Goal: Find specific page/section: Find specific page/section

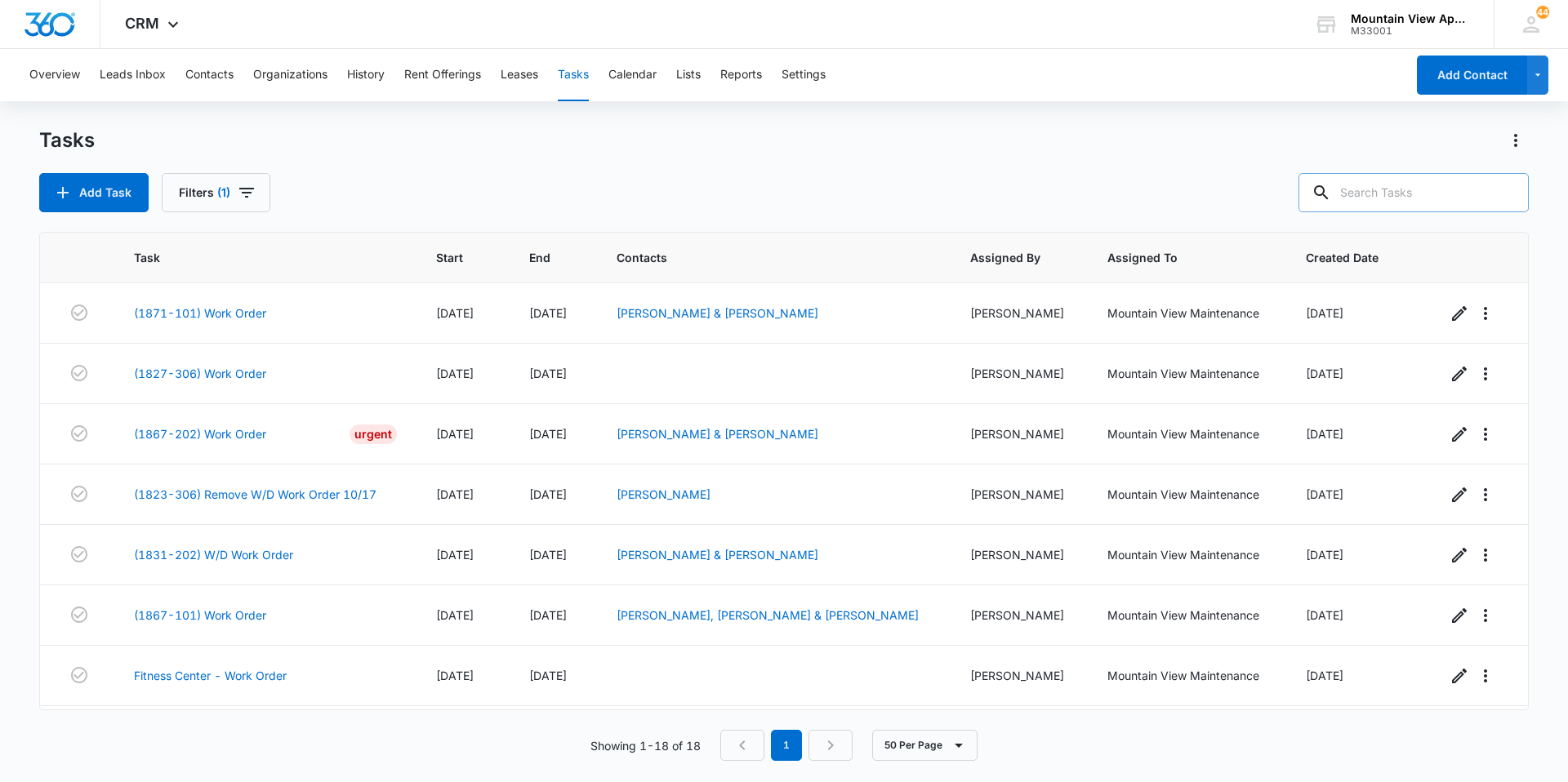
click at [1402, 186] on input "text" at bounding box center [1413, 192] width 230 height 39
type input "[PERSON_NAME]"
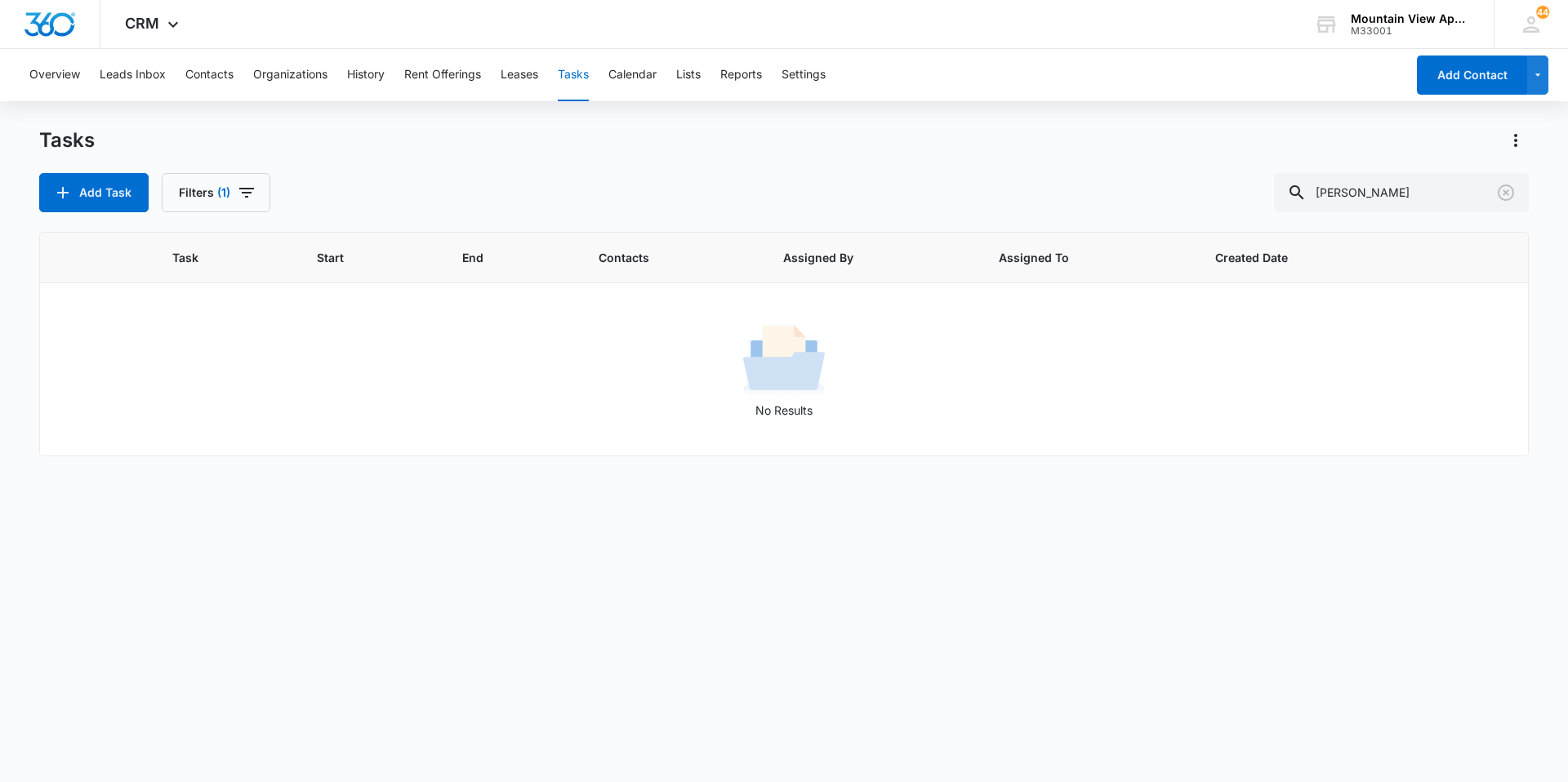
click at [236, 68] on div "Overview Leads Inbox Contacts Organizations History Rent Offerings Leases Tasks…" at bounding box center [712, 74] width 1386 height 52
click at [228, 71] on button "Contacts" at bounding box center [210, 74] width 48 height 52
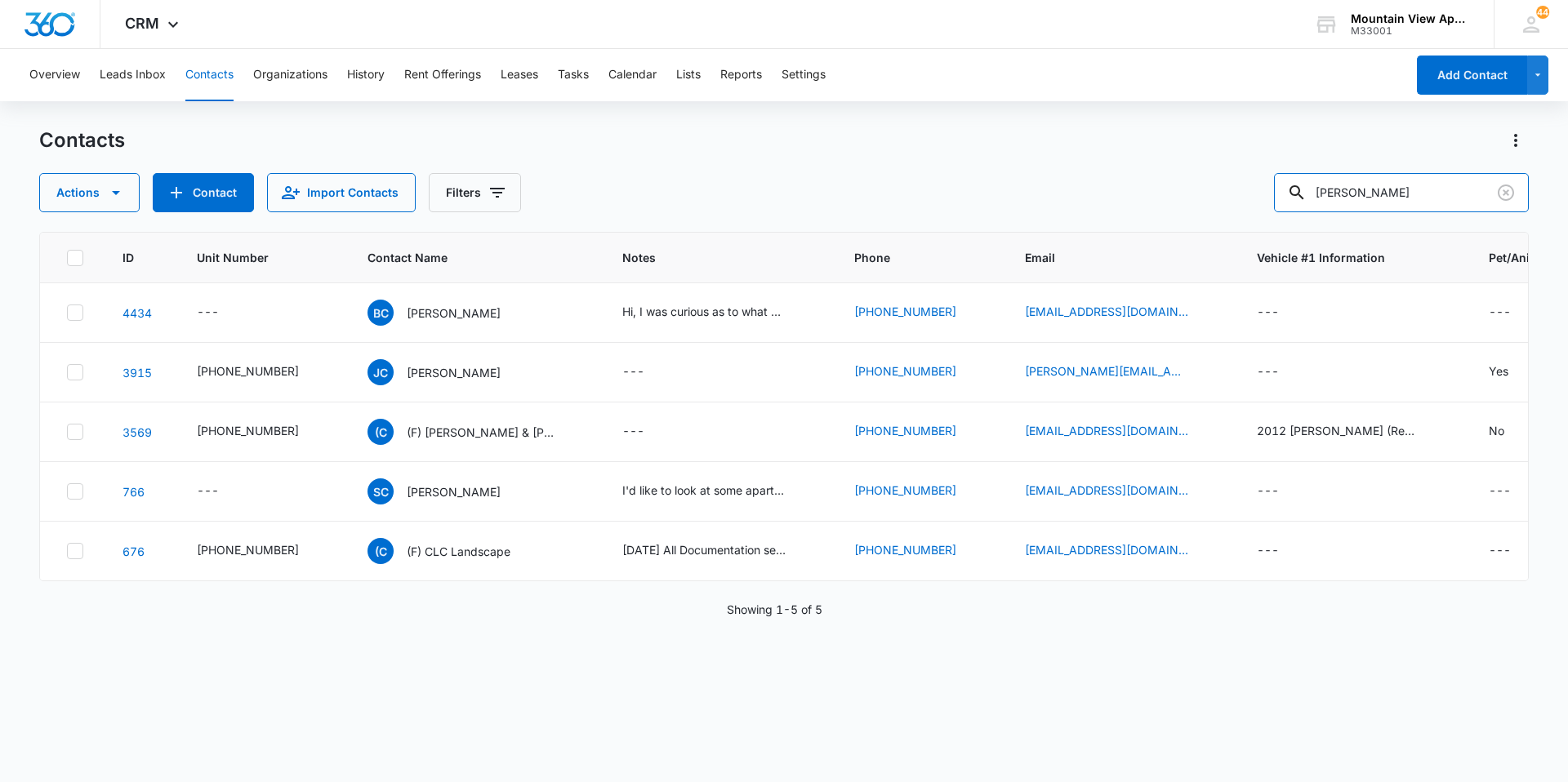
click at [1228, 187] on div "Actions Contact Import Contacts Filters [PERSON_NAME]" at bounding box center [783, 192] width 1490 height 39
type input "[PERSON_NAME]"
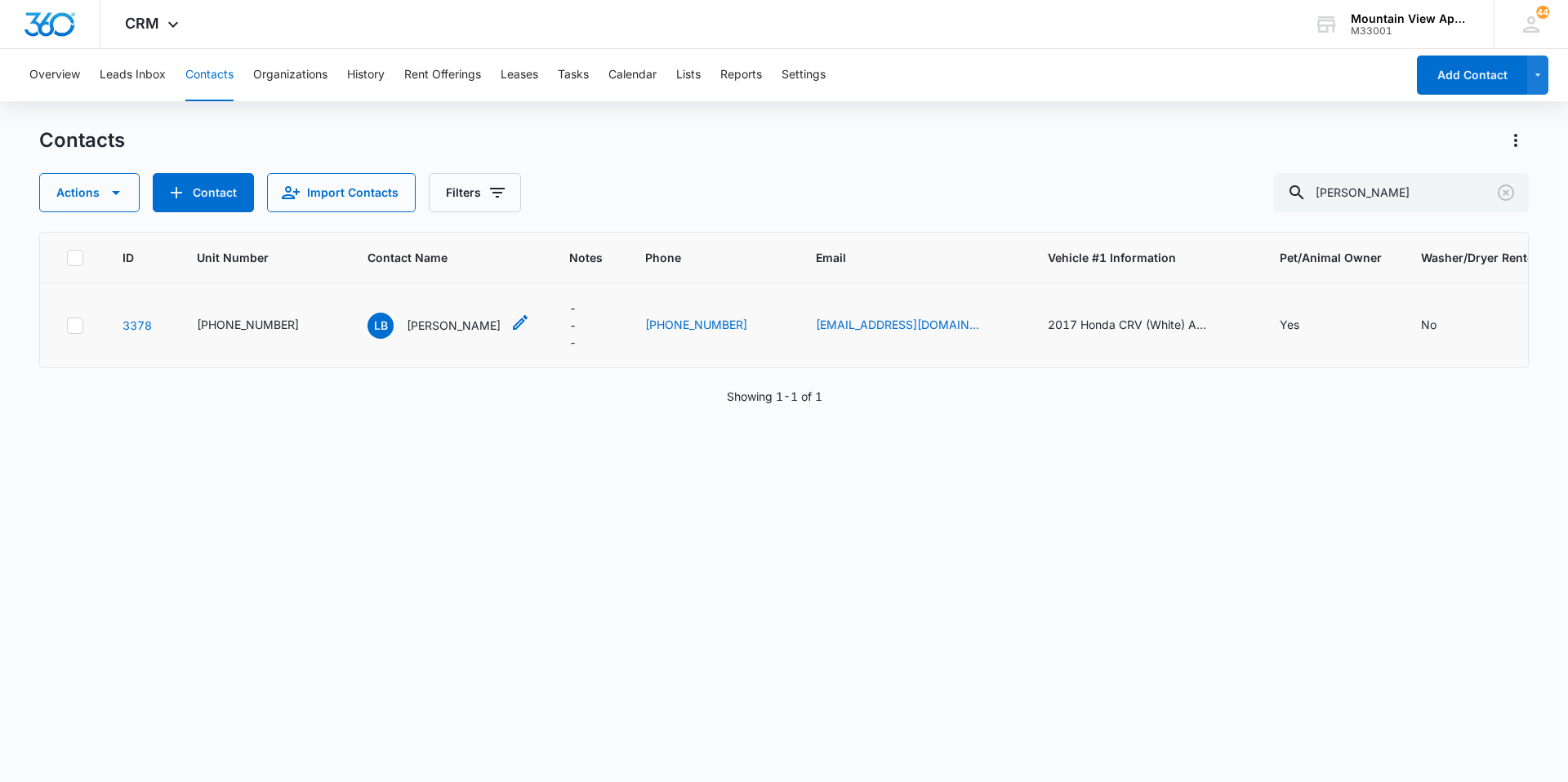
click at [456, 330] on p "[PERSON_NAME]" at bounding box center [454, 325] width 94 height 17
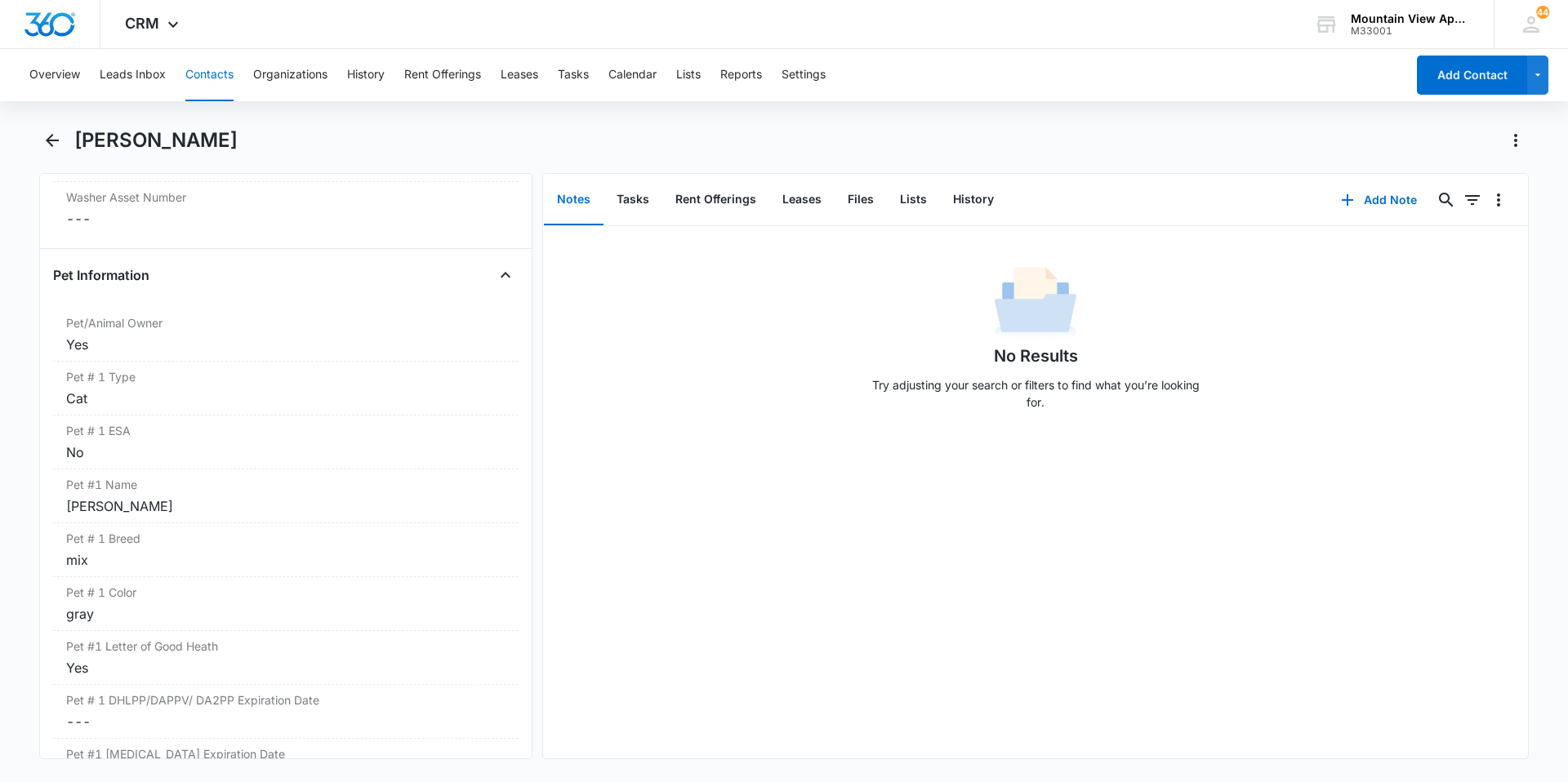
scroll to position [2122, 0]
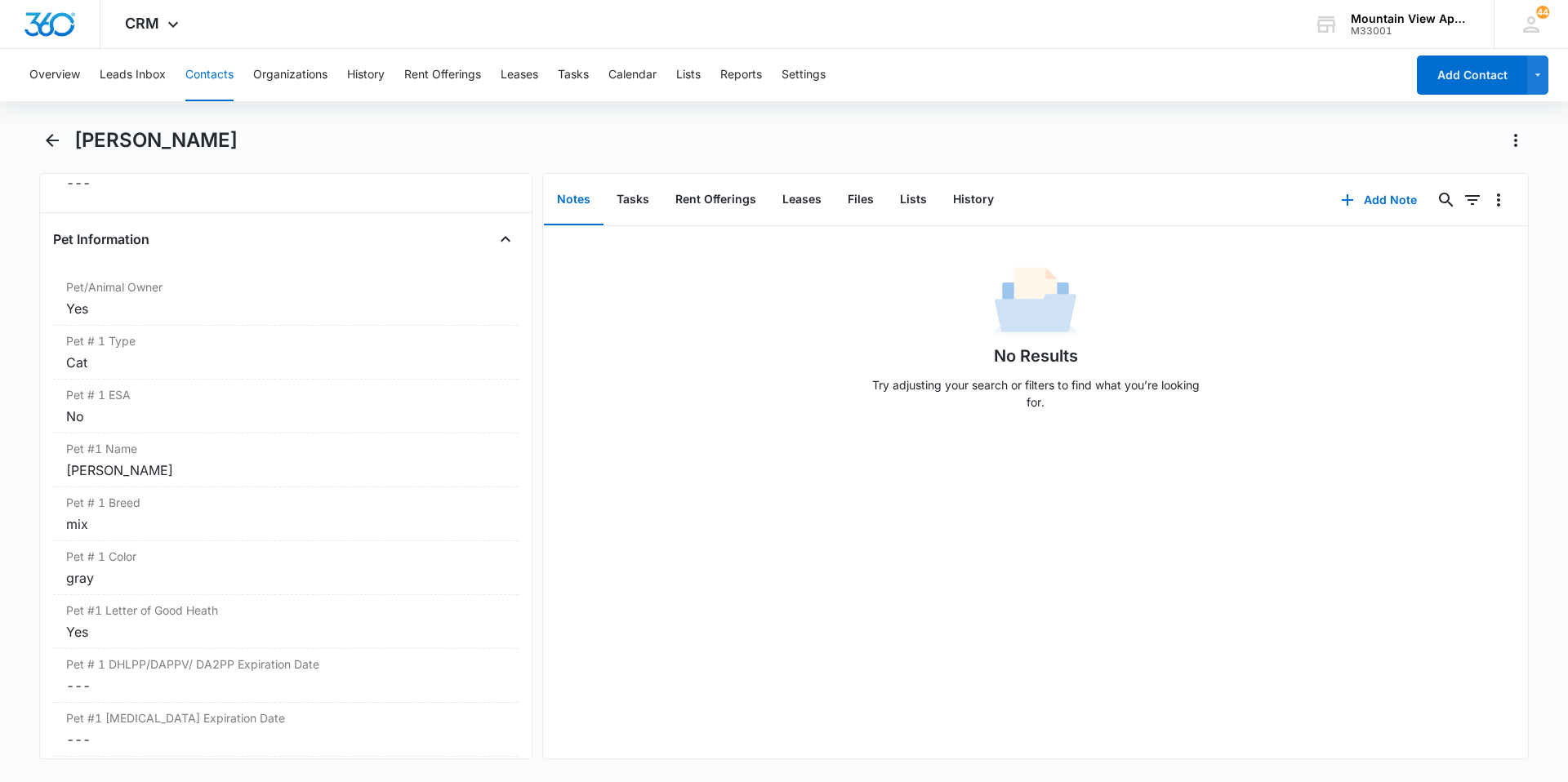
click at [228, 80] on button "Contacts" at bounding box center [210, 74] width 48 height 52
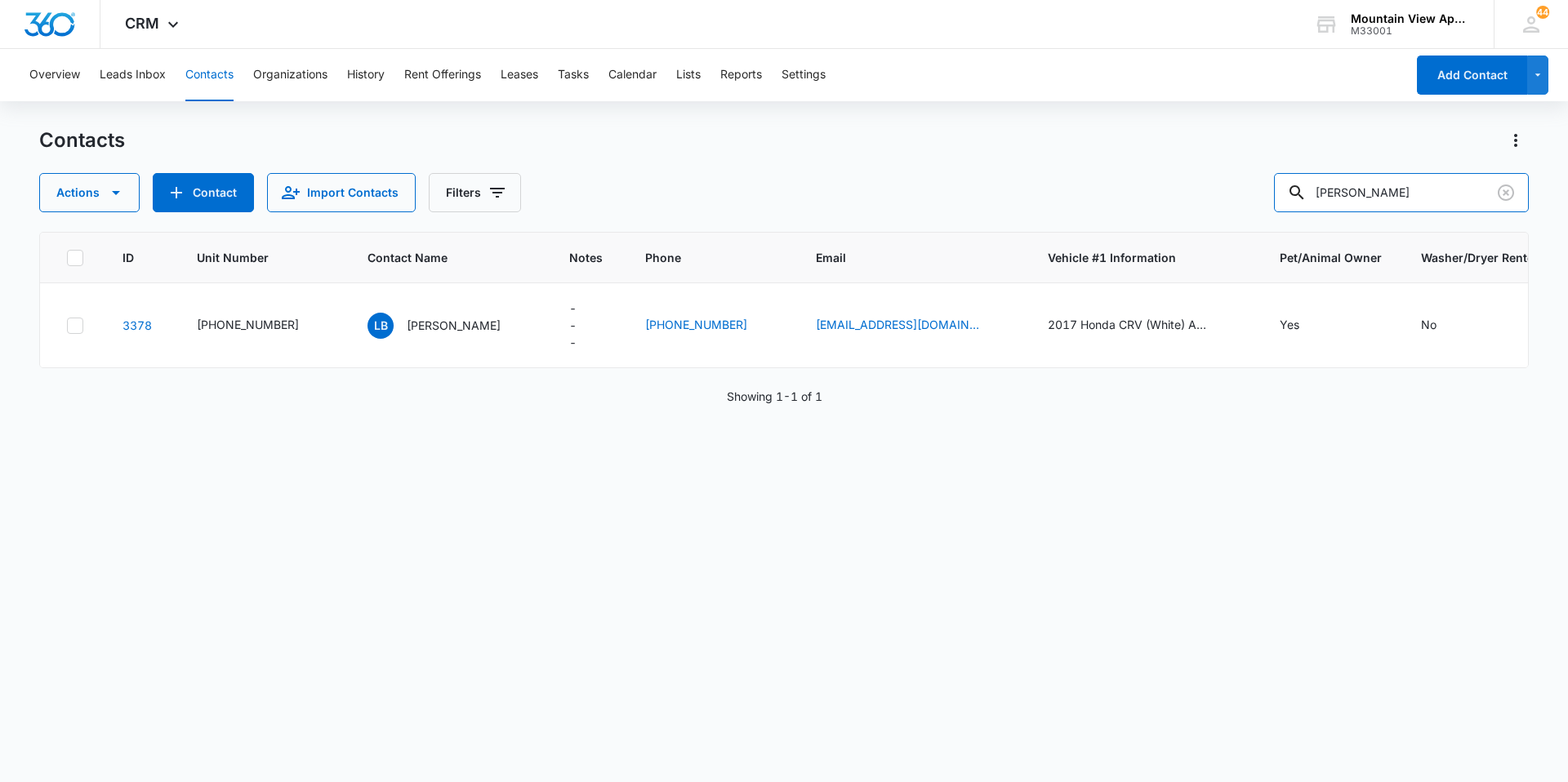
click at [1285, 198] on div "Actions Contact Import Contacts Filters [PERSON_NAME]" at bounding box center [783, 192] width 1490 height 39
type input "guler"
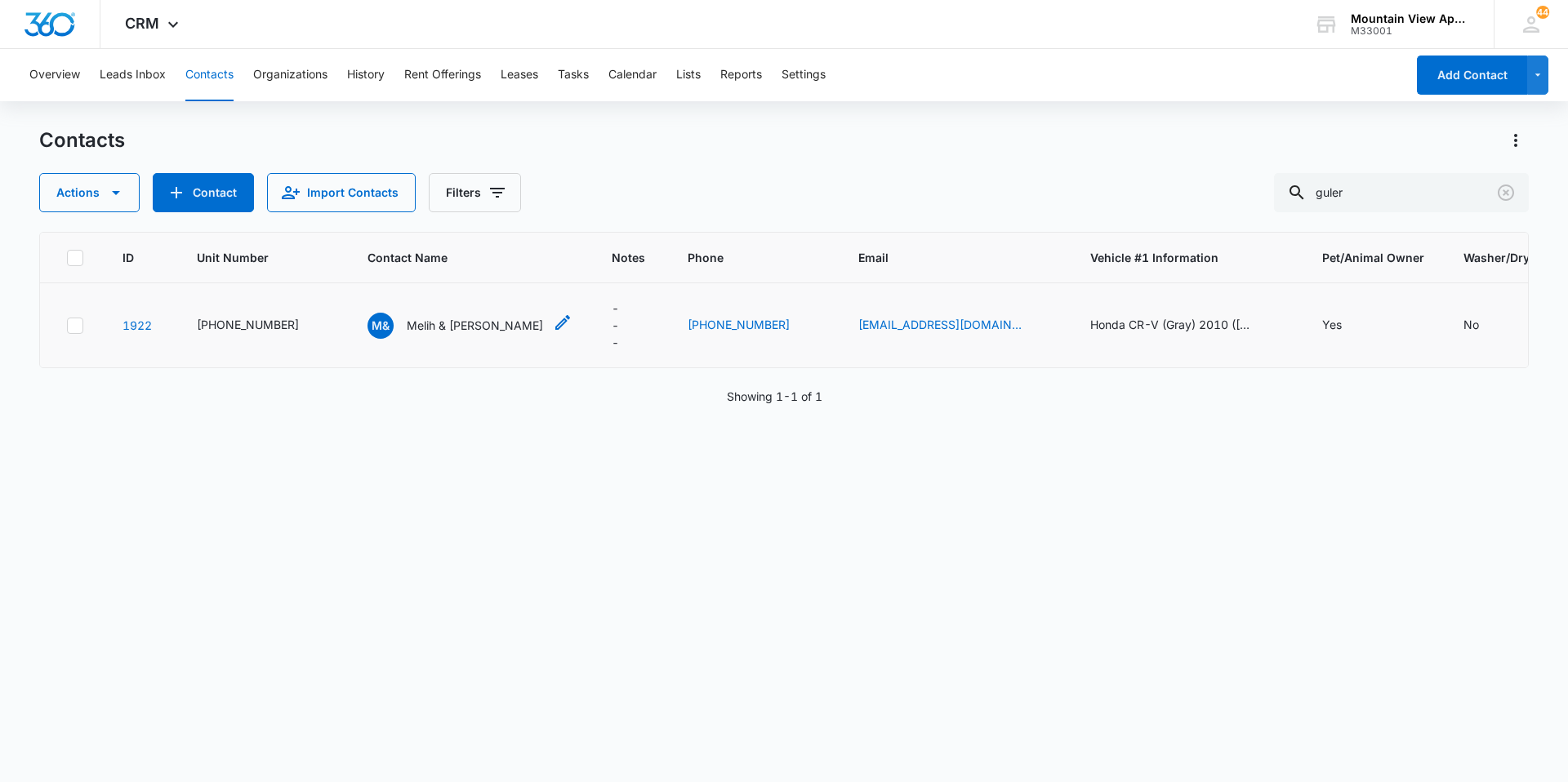
click at [465, 326] on p "Melih & [PERSON_NAME]" at bounding box center [475, 325] width 136 height 17
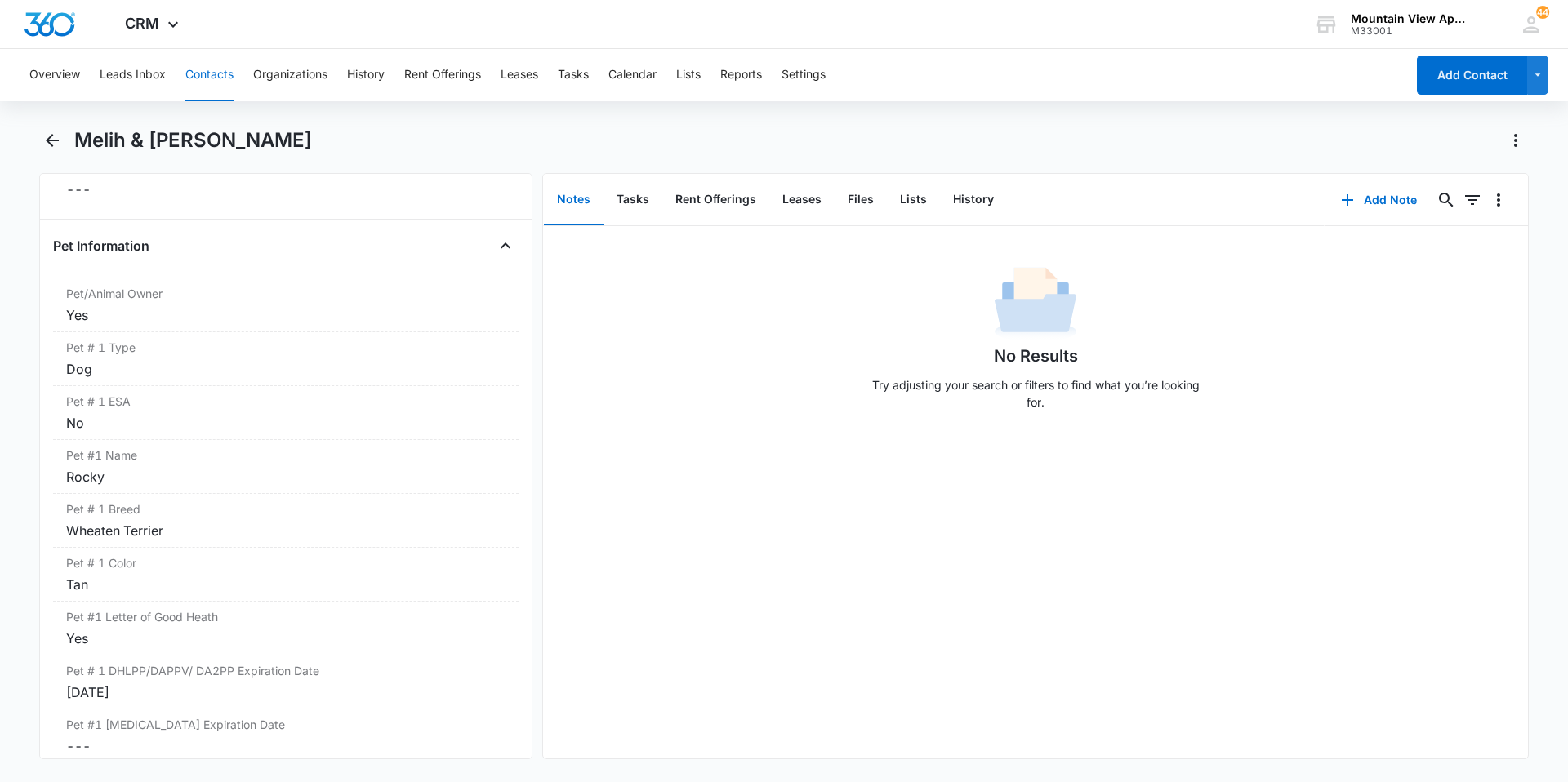
scroll to position [2204, 0]
